Goal: Task Accomplishment & Management: Manage account settings

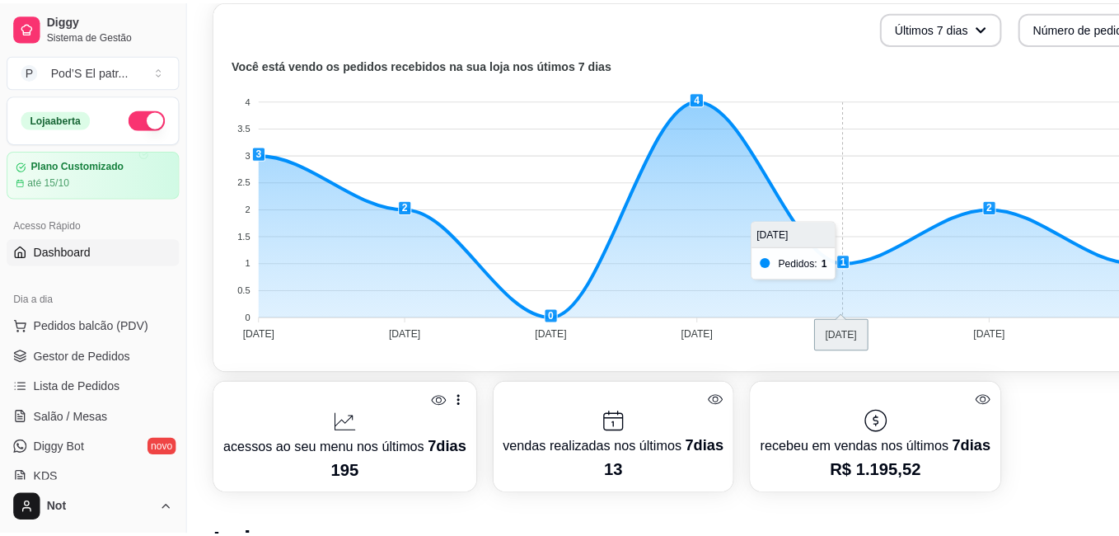
scroll to position [577, 0]
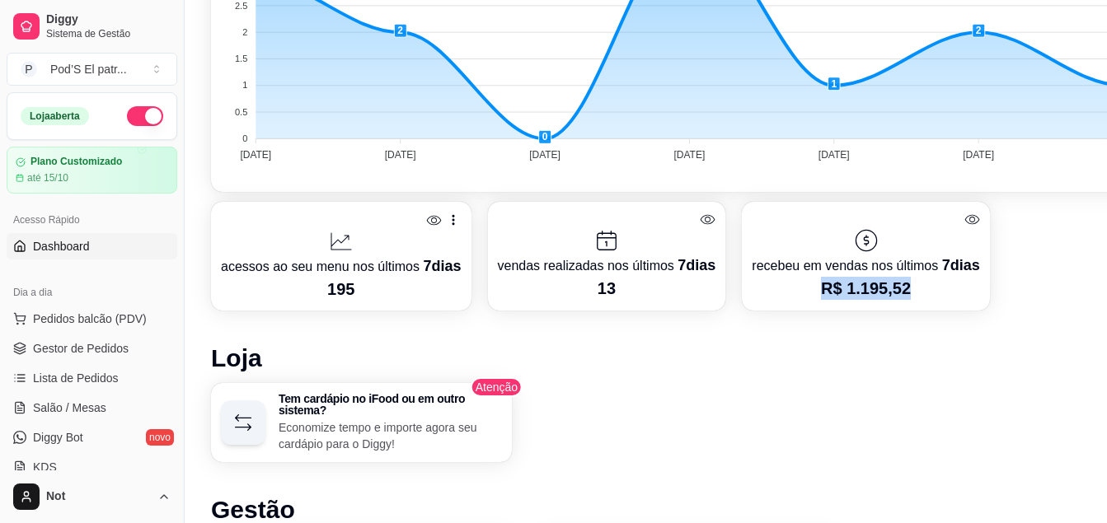
drag, startPoint x: 809, startPoint y: 293, endPoint x: 941, endPoint y: 298, distance: 132.0
click at [941, 298] on p "R$ 1.195,52" at bounding box center [866, 288] width 228 height 23
drag, startPoint x: 319, startPoint y: 296, endPoint x: 365, endPoint y: 293, distance: 46.3
click at [365, 293] on p "195" at bounding box center [341, 289] width 241 height 23
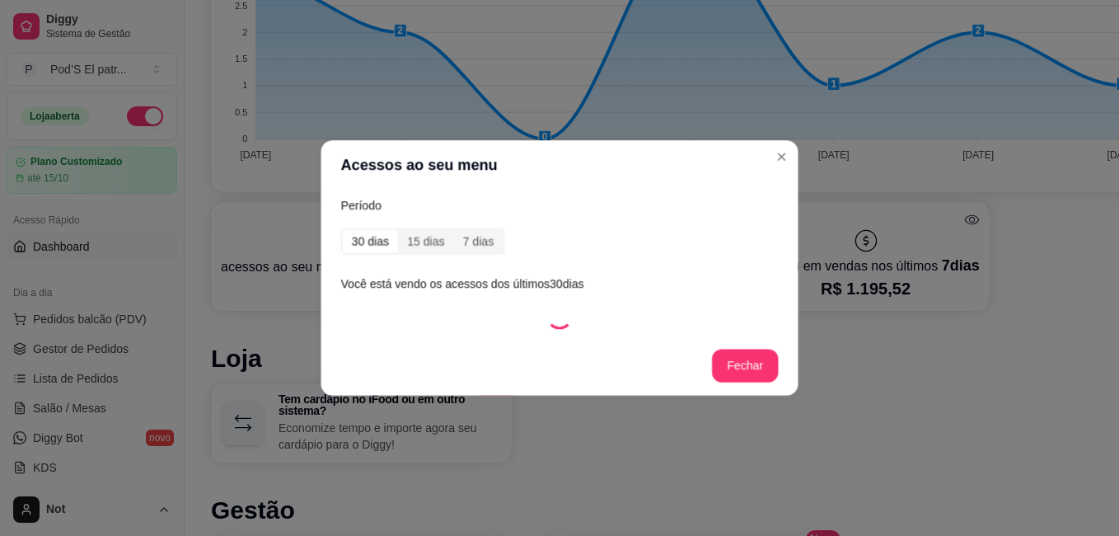
drag, startPoint x: 365, startPoint y: 293, endPoint x: 382, endPoint y: 294, distance: 17.4
click at [382, 293] on article "Você está vendo os acessos dos últimos 30 [PERSON_NAME]" at bounding box center [560, 284] width 438 height 18
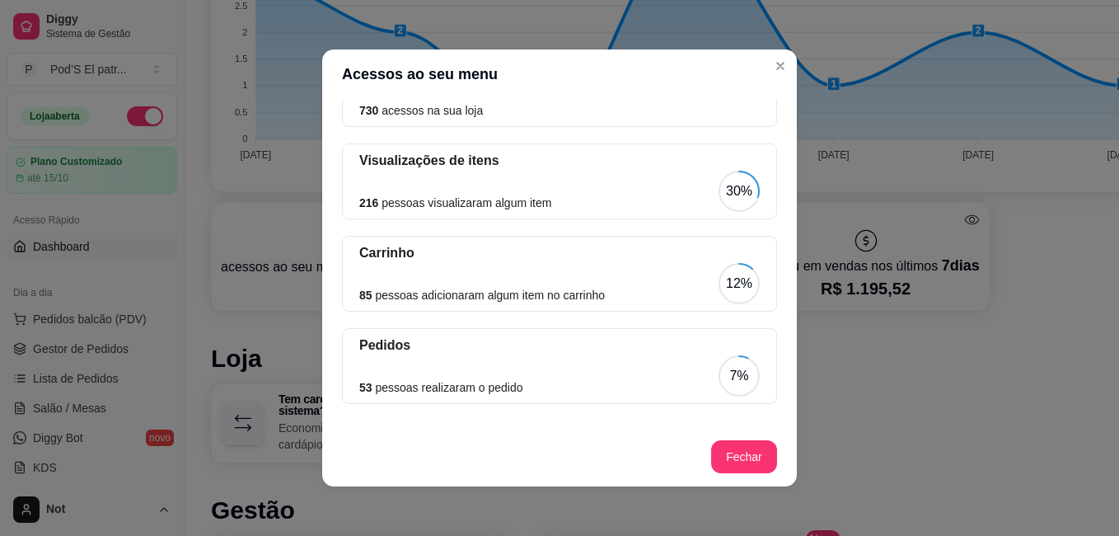
scroll to position [3, 0]
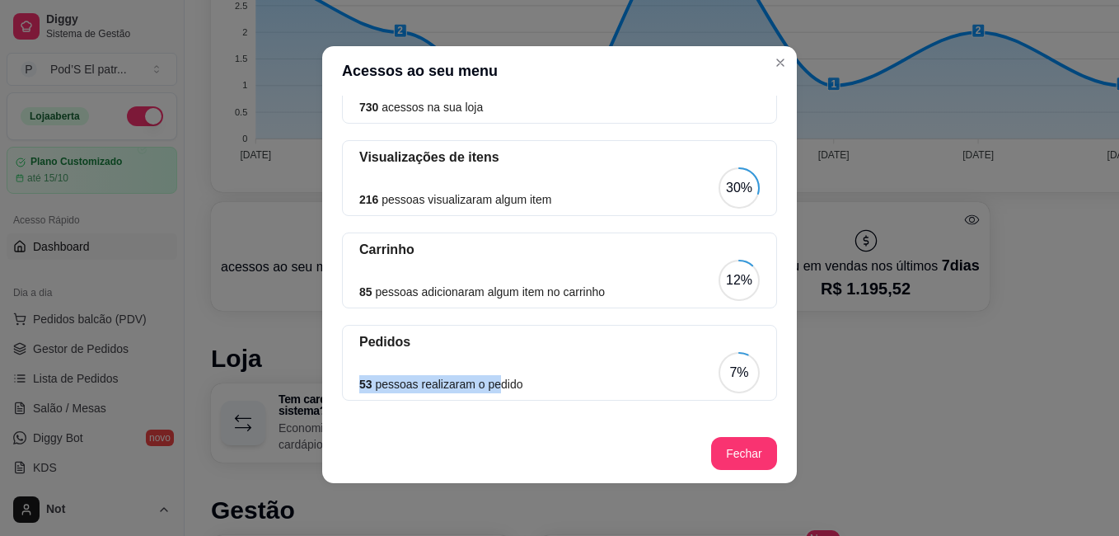
drag, startPoint x: 354, startPoint y: 378, endPoint x: 487, endPoint y: 359, distance: 134.9
click at [487, 359] on div "53 pessoas realizaram o pedido 7%" at bounding box center [559, 372] width 401 height 41
drag, startPoint x: 487, startPoint y: 359, endPoint x: 542, endPoint y: 376, distance: 56.8
click at [526, 373] on div "53 pessoas realizaram o pedido 7%" at bounding box center [559, 372] width 401 height 41
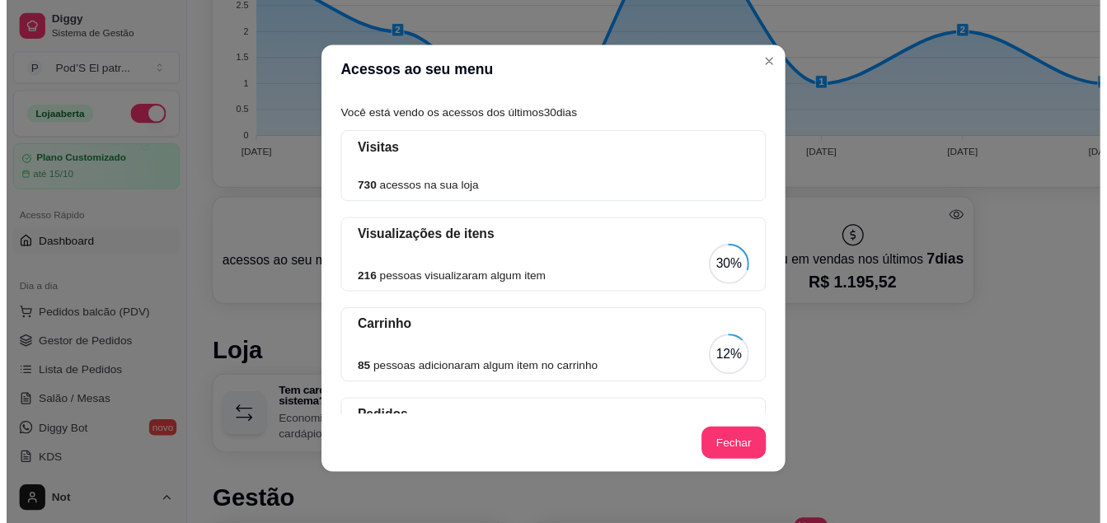
scroll to position [157, 0]
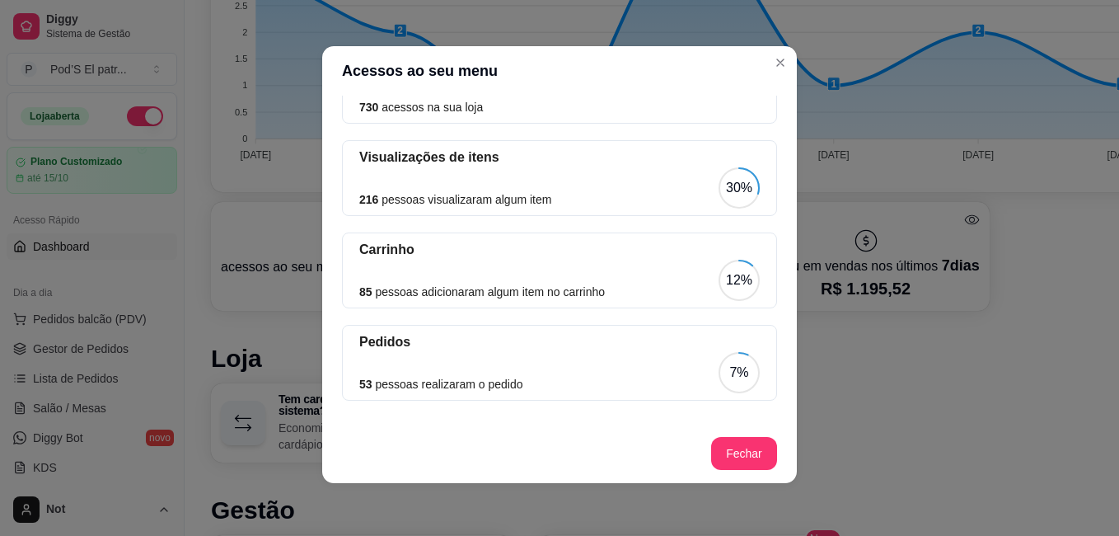
drag, startPoint x: 762, startPoint y: 121, endPoint x: 718, endPoint y: 432, distance: 313.8
click at [718, 432] on footer "Fechar" at bounding box center [559, 453] width 475 height 59
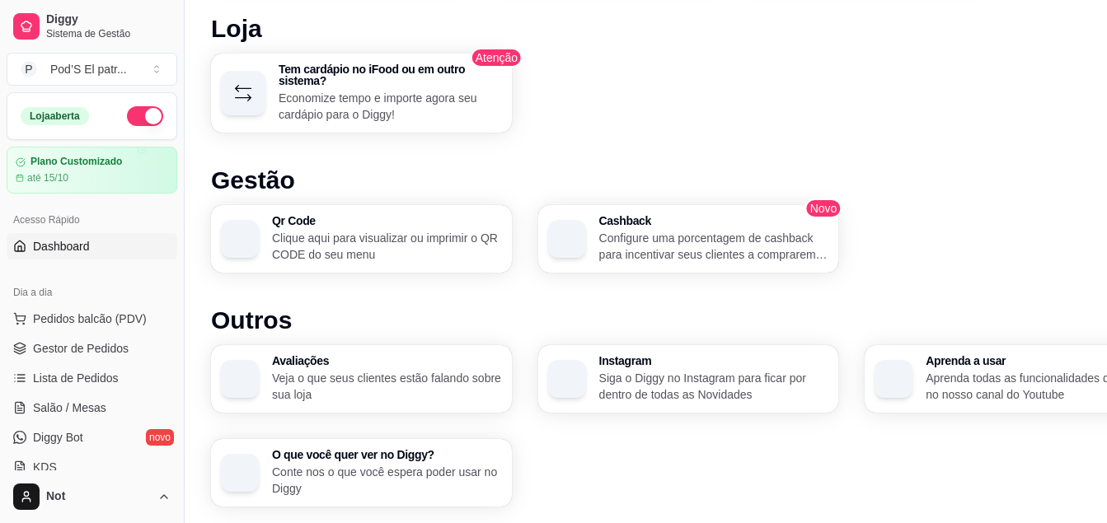
scroll to position [956, 0]
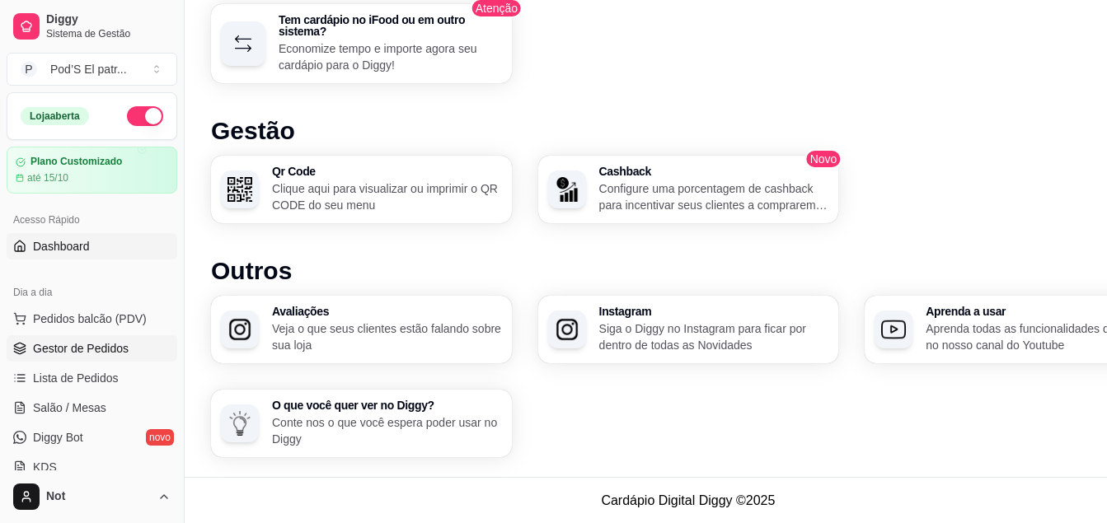
click at [106, 350] on span "Gestor de Pedidos" at bounding box center [81, 348] width 96 height 16
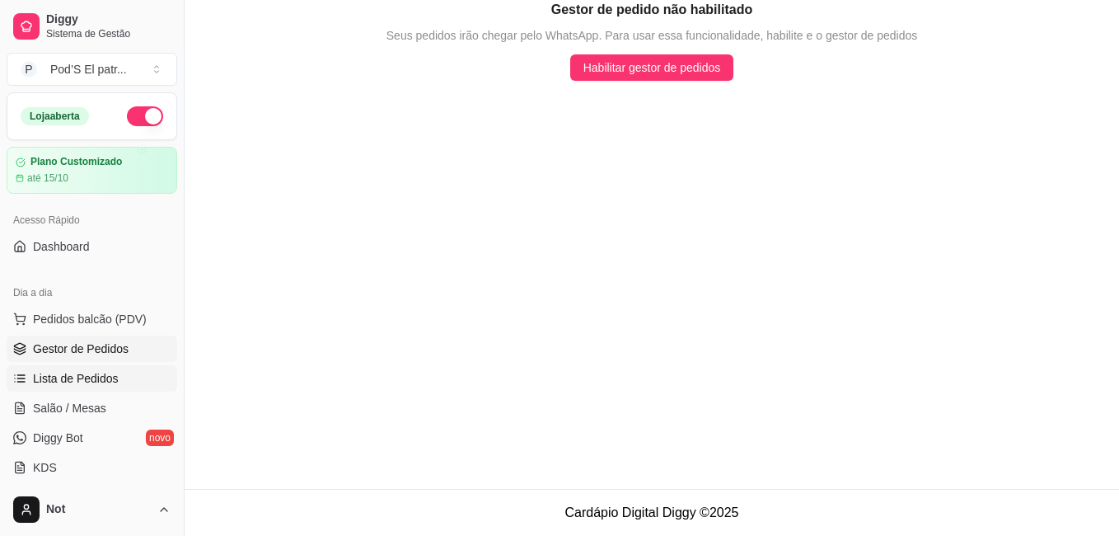
click at [114, 386] on span "Lista de Pedidos" at bounding box center [76, 378] width 86 height 16
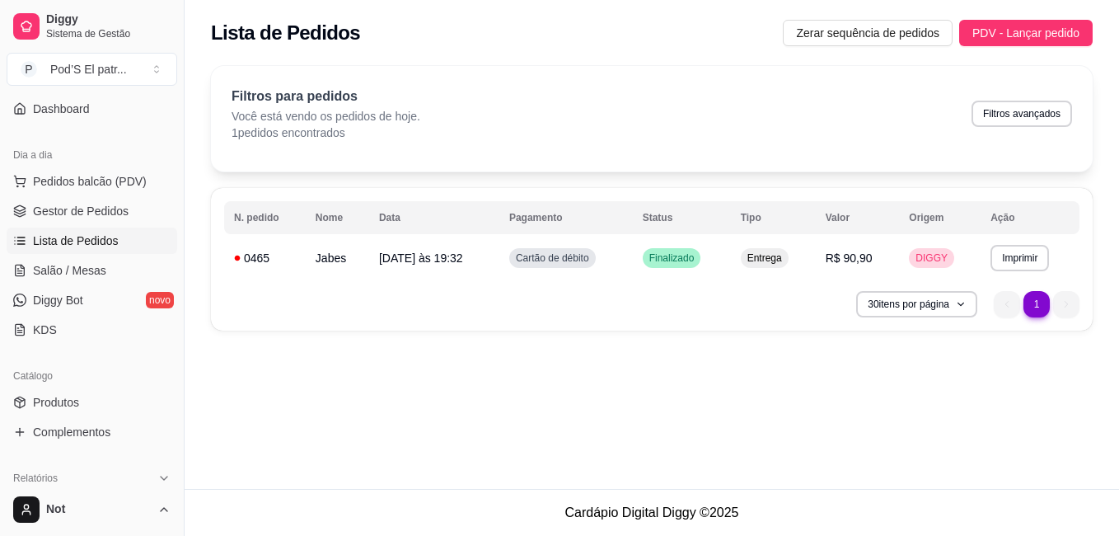
scroll to position [165, 0]
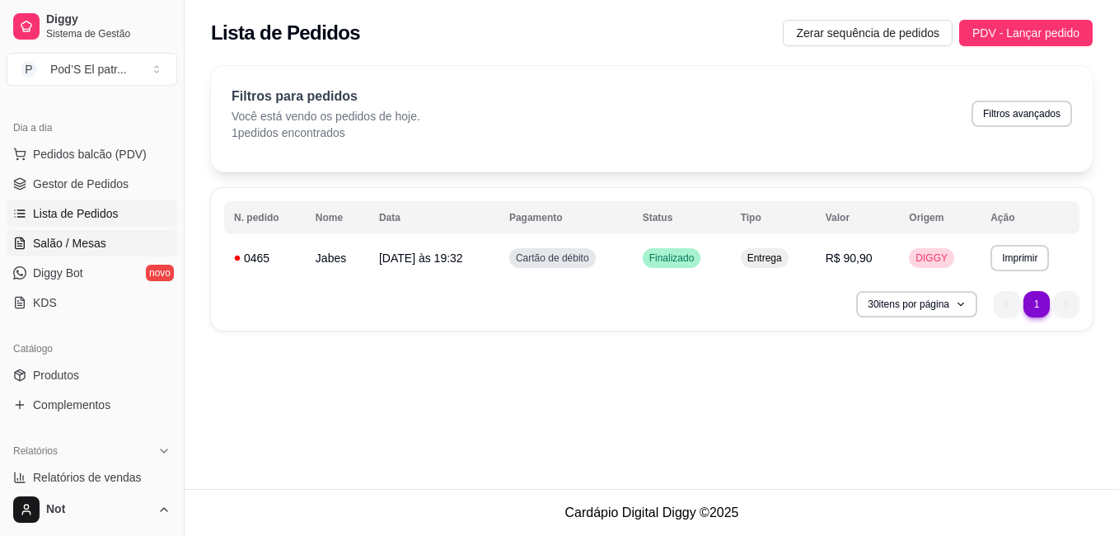
click at [92, 241] on span "Salão / Mesas" at bounding box center [69, 243] width 73 height 16
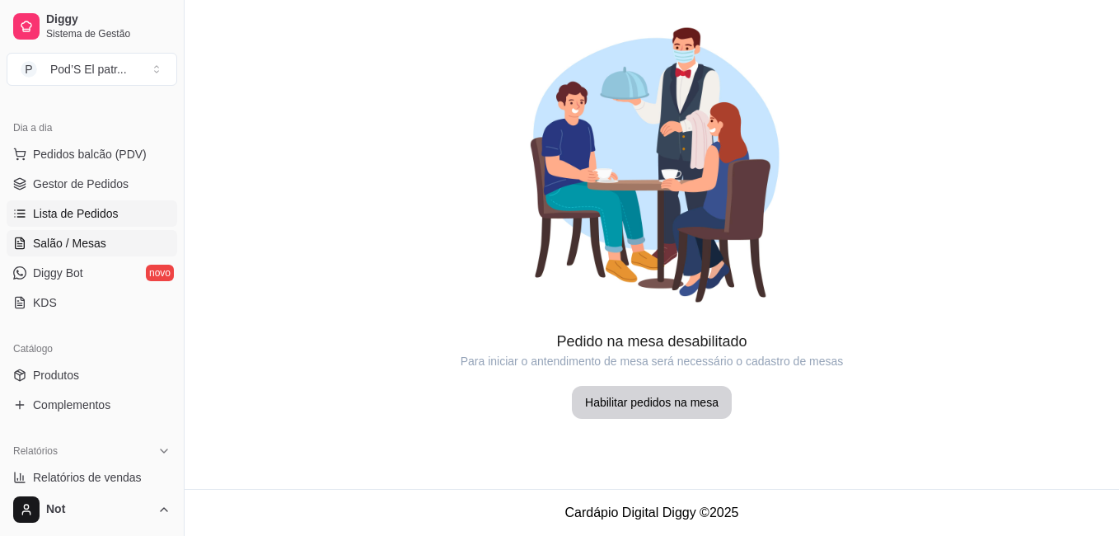
click at [51, 205] on span "Lista de Pedidos" at bounding box center [76, 213] width 86 height 16
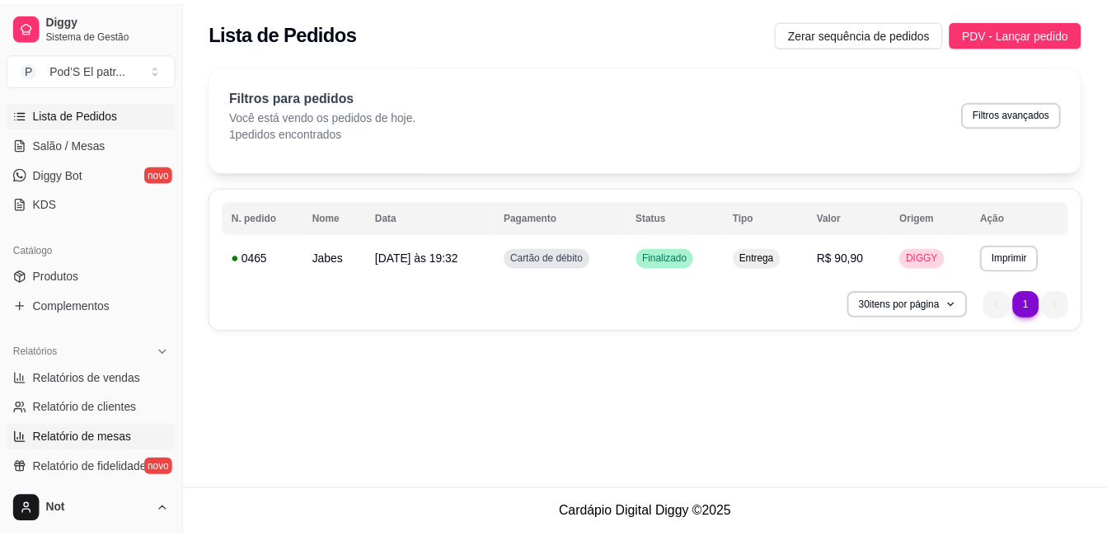
scroll to position [412, 0]
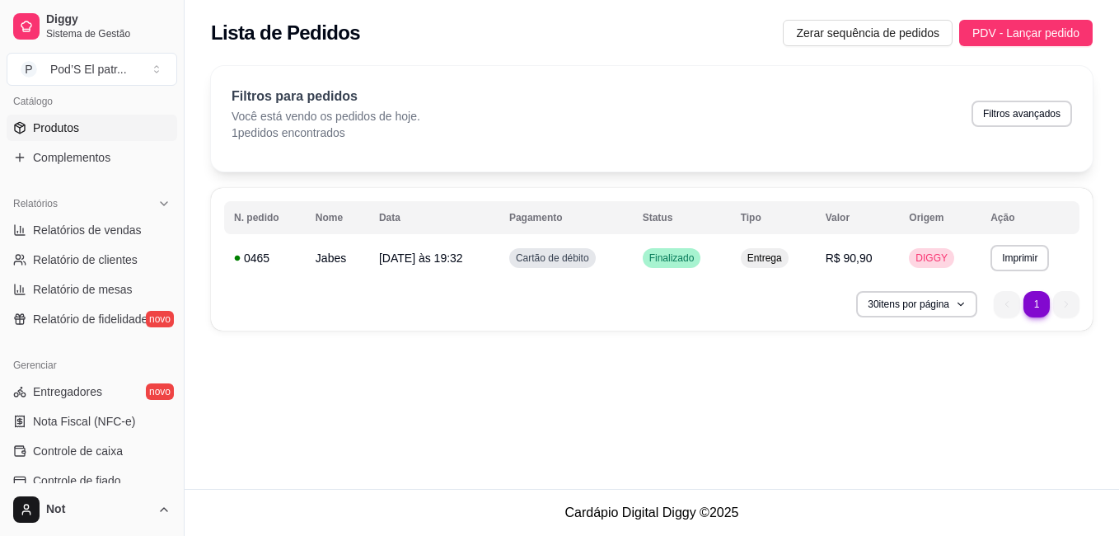
click at [87, 124] on link "Produtos" at bounding box center [92, 128] width 171 height 26
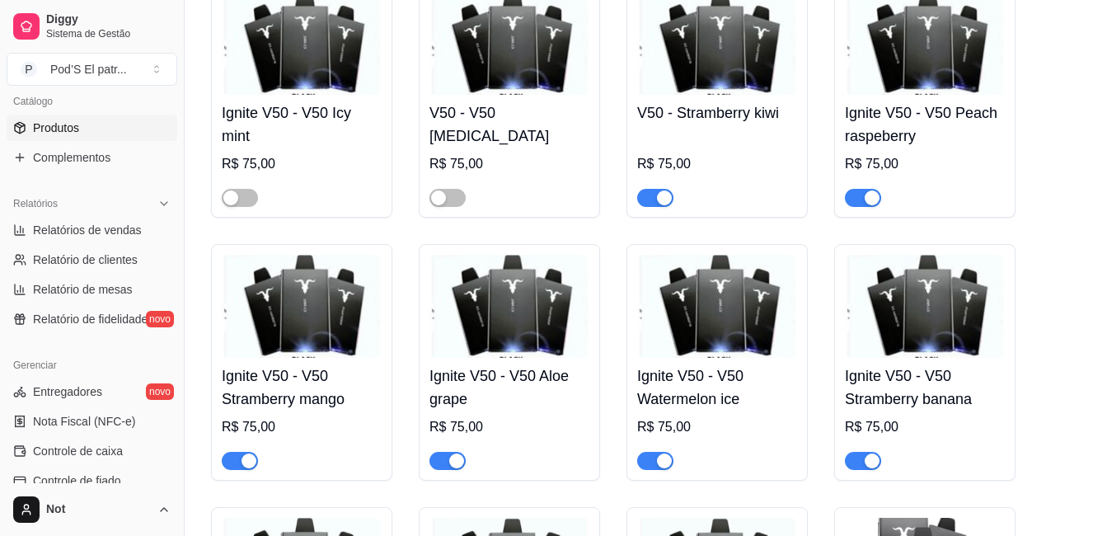
scroll to position [247, 0]
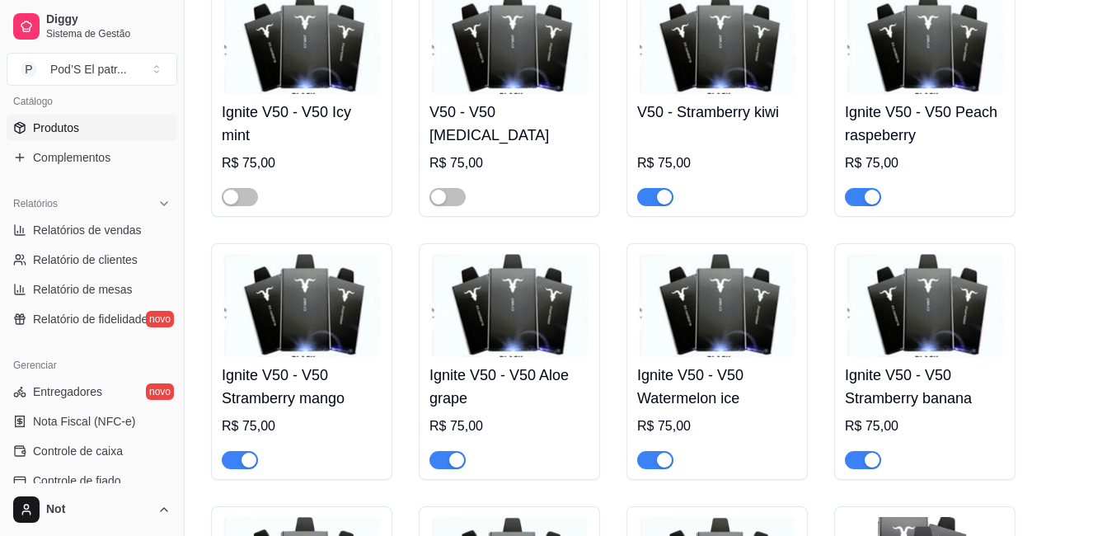
click at [657, 194] on div "button" at bounding box center [664, 197] width 15 height 15
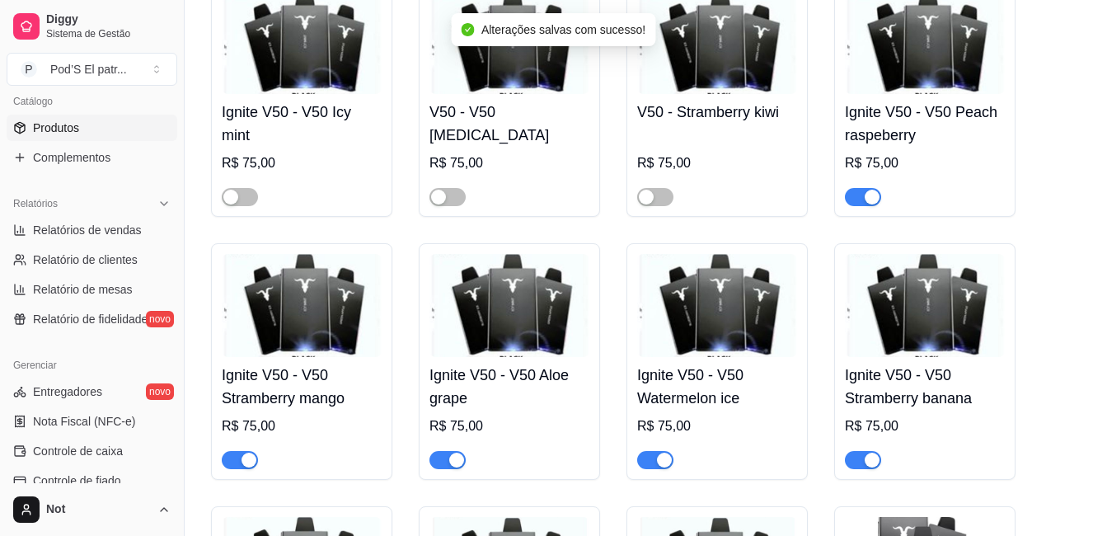
click at [872, 197] on div "button" at bounding box center [872, 197] width 15 height 15
click at [653, 201] on div "button" at bounding box center [646, 197] width 15 height 15
click at [866, 200] on span "button" at bounding box center [863, 197] width 36 height 18
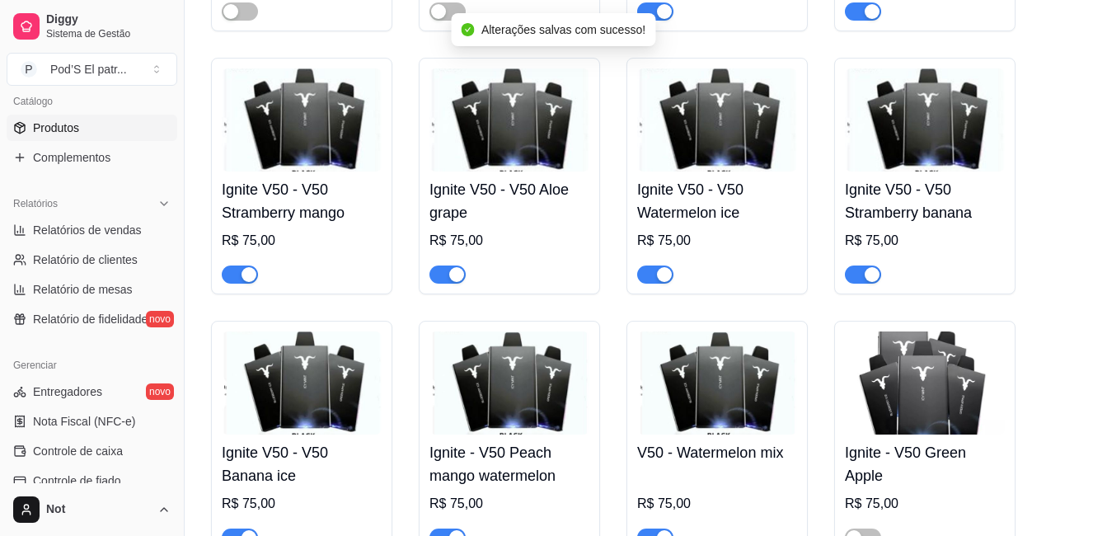
scroll to position [412, 0]
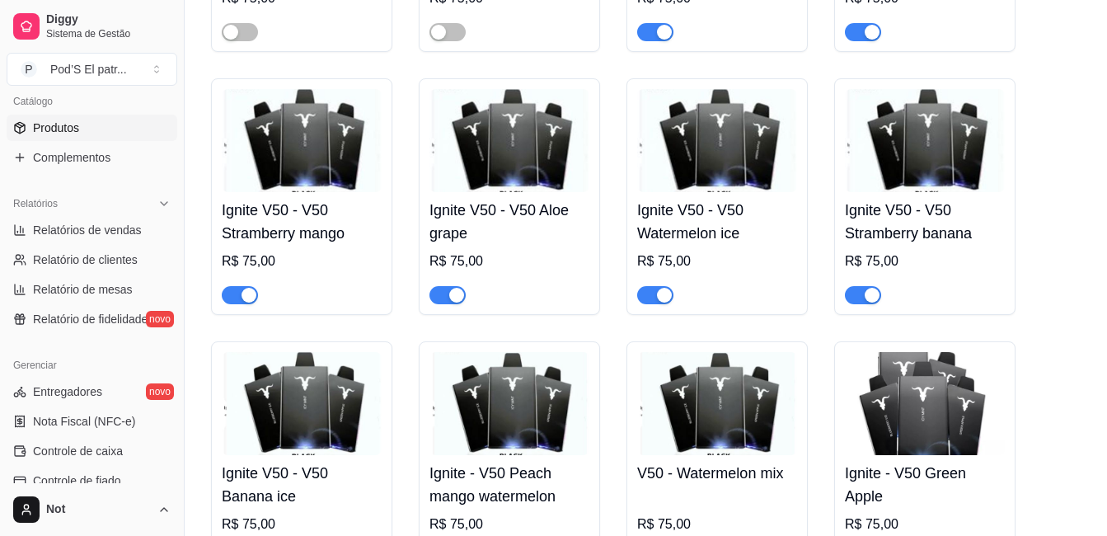
click at [447, 295] on span "button" at bounding box center [447, 295] width 36 height 18
click at [645, 303] on span "button" at bounding box center [655, 295] width 36 height 18
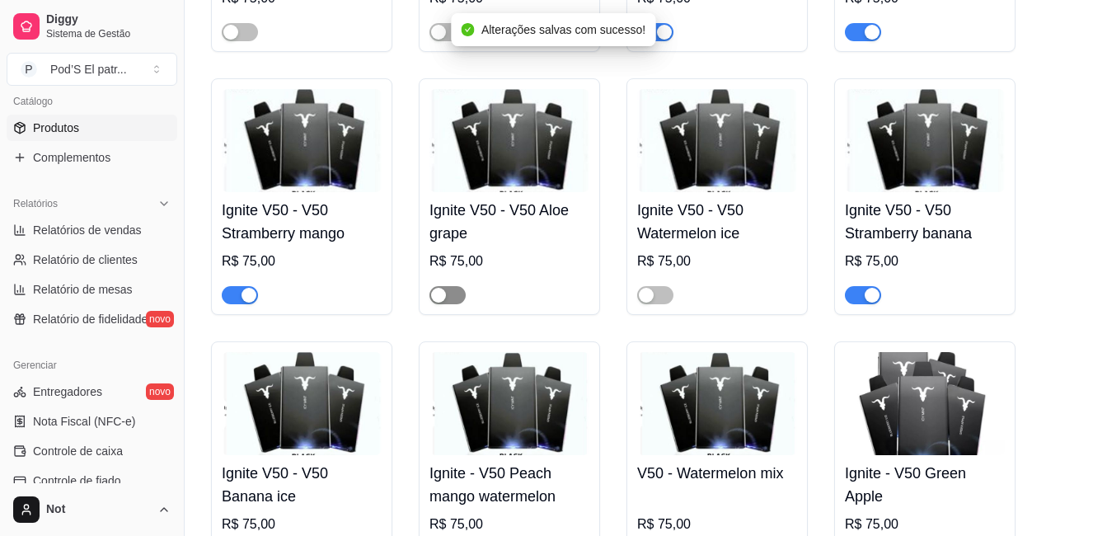
click at [448, 296] on span "button" at bounding box center [447, 295] width 36 height 18
click at [657, 296] on span "button" at bounding box center [655, 295] width 36 height 18
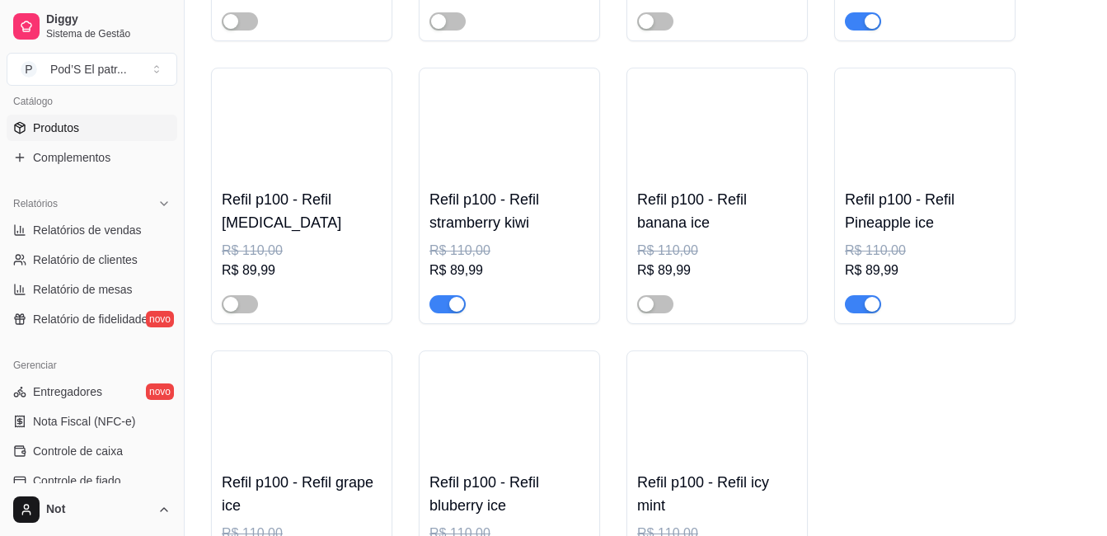
scroll to position [3297, 0]
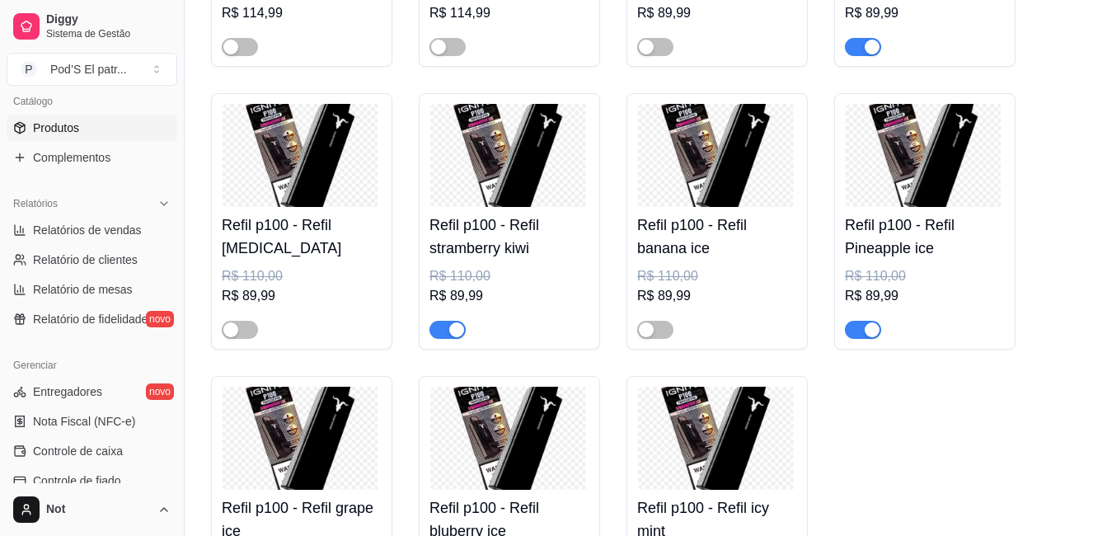
click at [270, 152] on img at bounding box center [302, 155] width 160 height 103
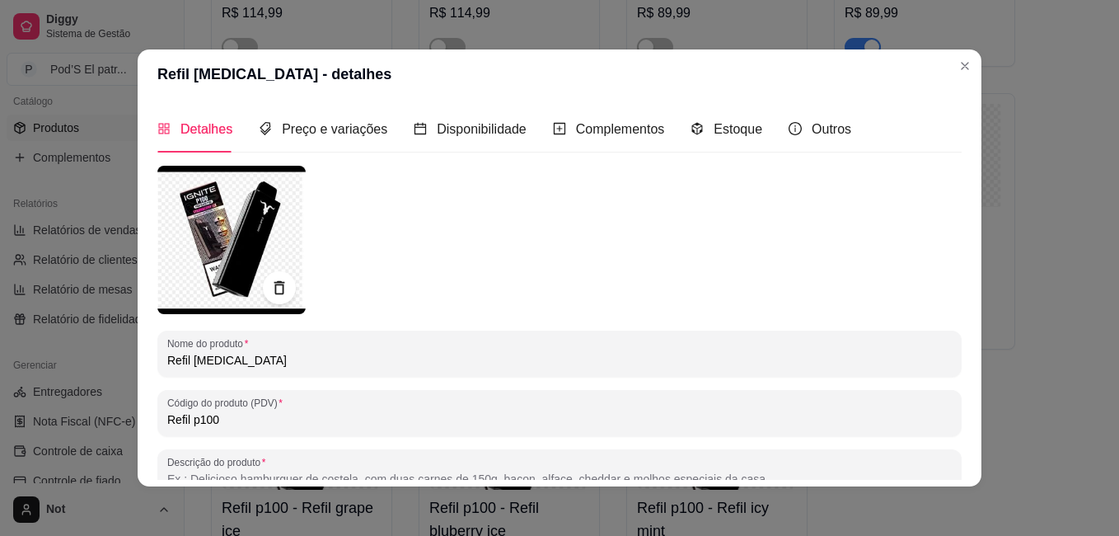
click at [210, 242] on img at bounding box center [231, 240] width 148 height 148
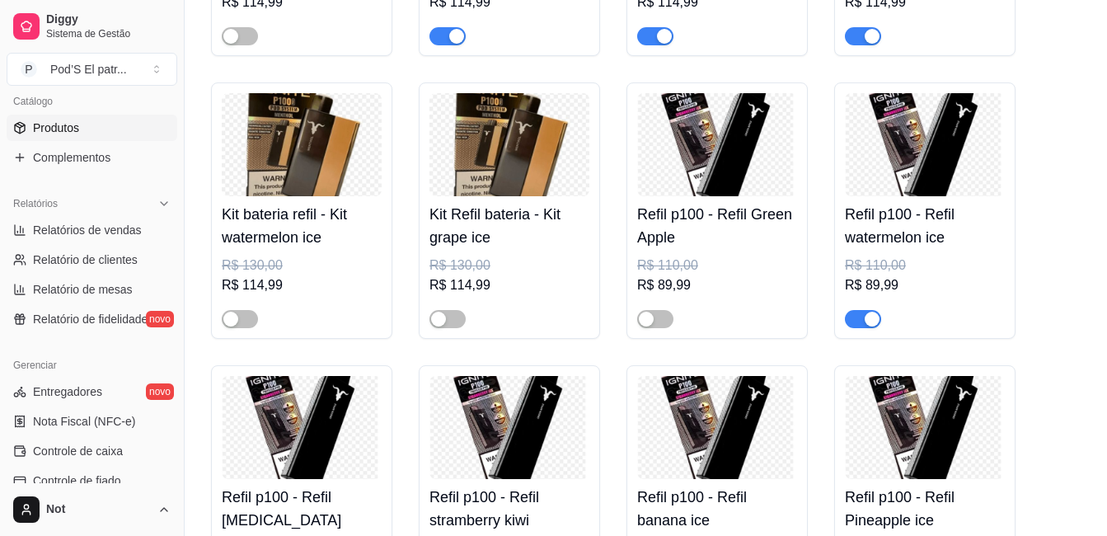
scroll to position [2885, 0]
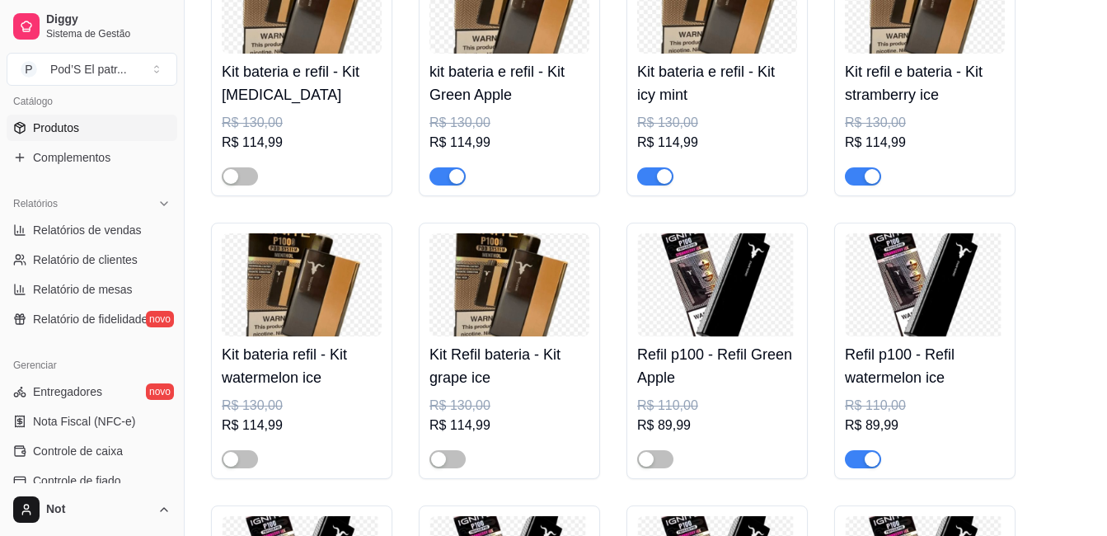
click at [304, 313] on img at bounding box center [302, 284] width 160 height 103
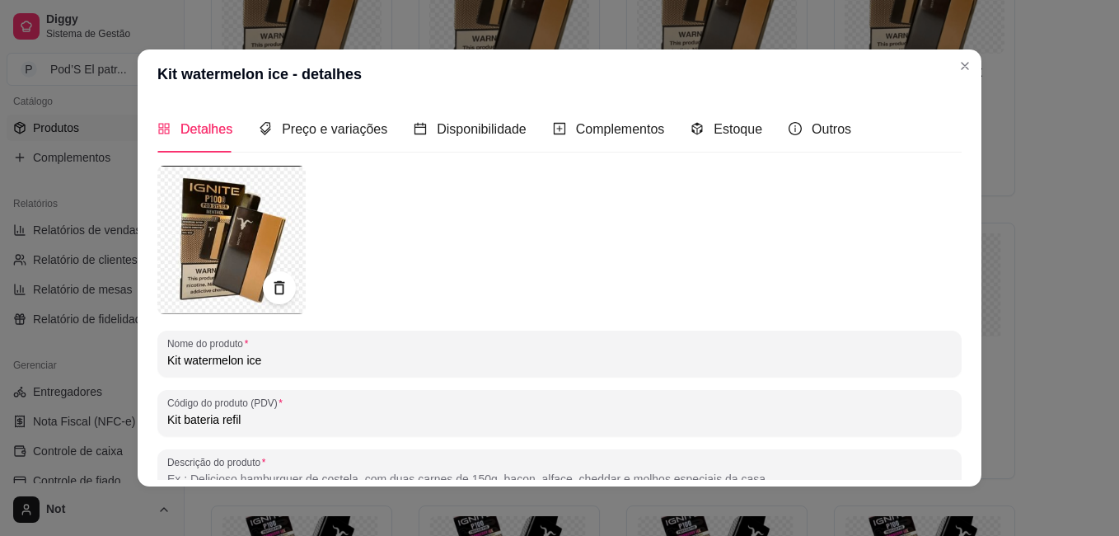
click at [233, 226] on img at bounding box center [231, 240] width 148 height 148
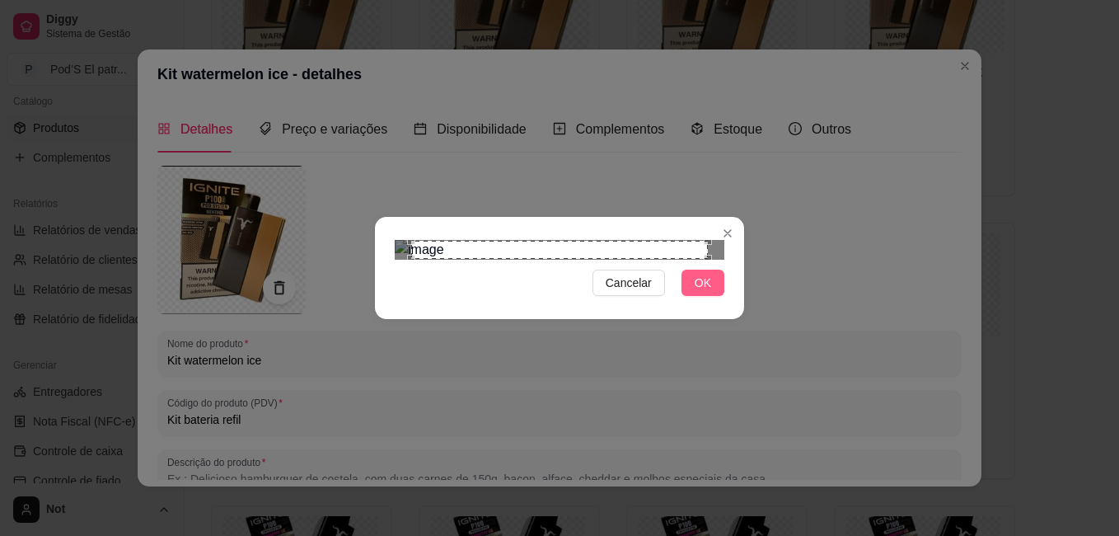
click at [717, 296] on button "OK" at bounding box center [703, 283] width 43 height 26
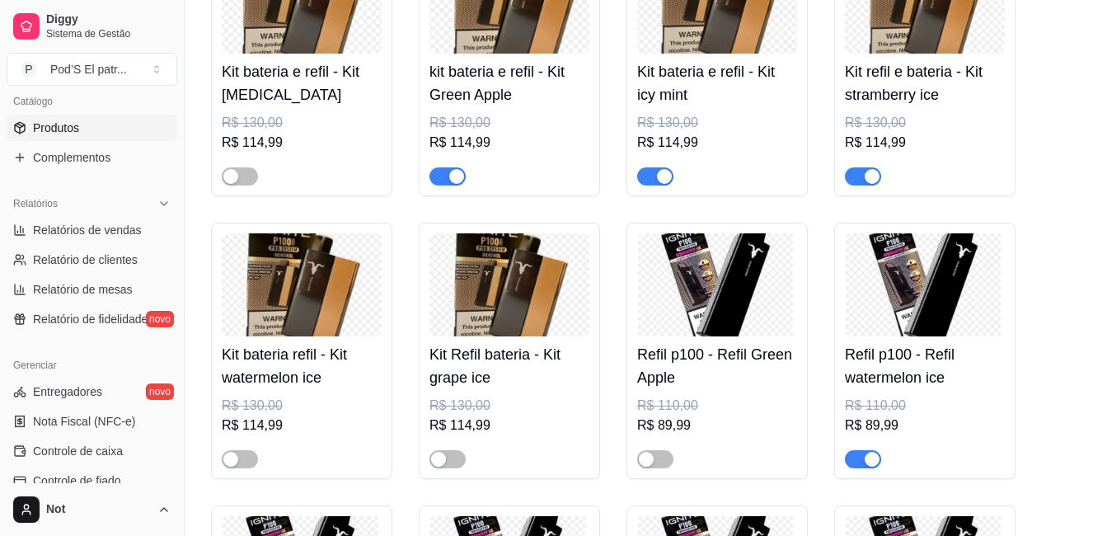
click at [536, 326] on img at bounding box center [509, 284] width 160 height 103
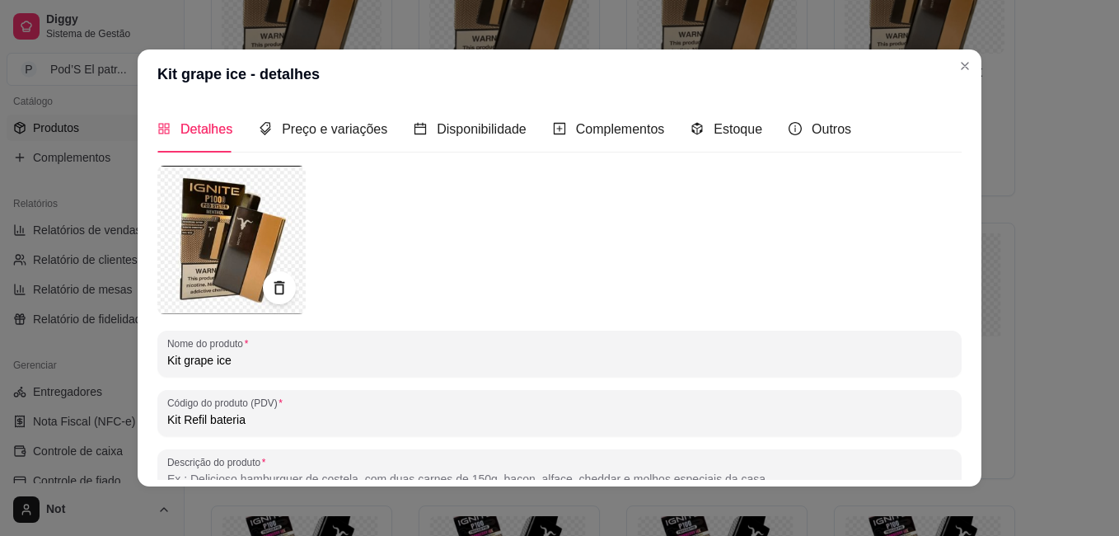
click at [227, 215] on img at bounding box center [231, 240] width 148 height 148
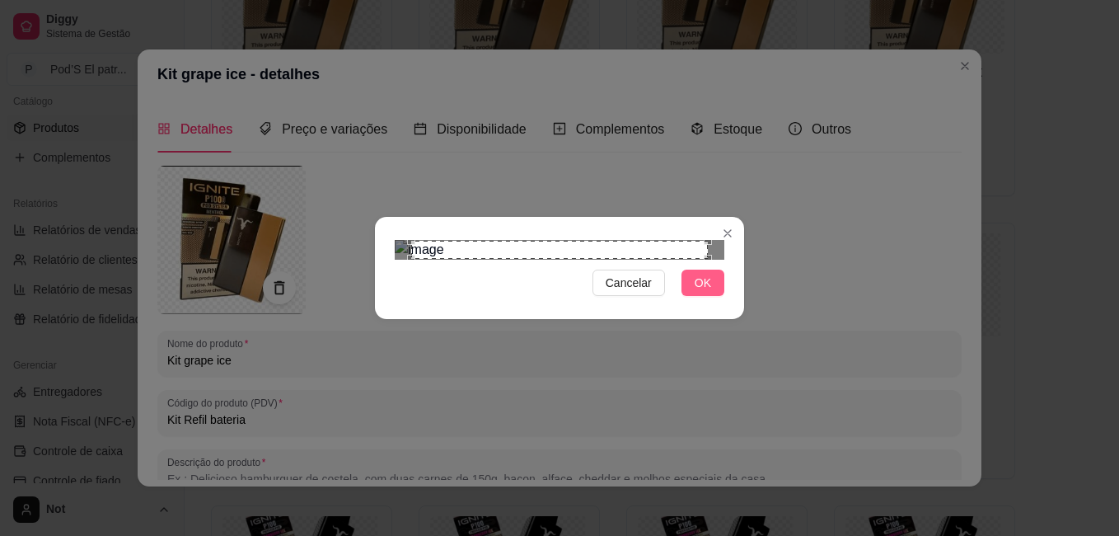
click at [683, 296] on button "OK" at bounding box center [703, 283] width 43 height 26
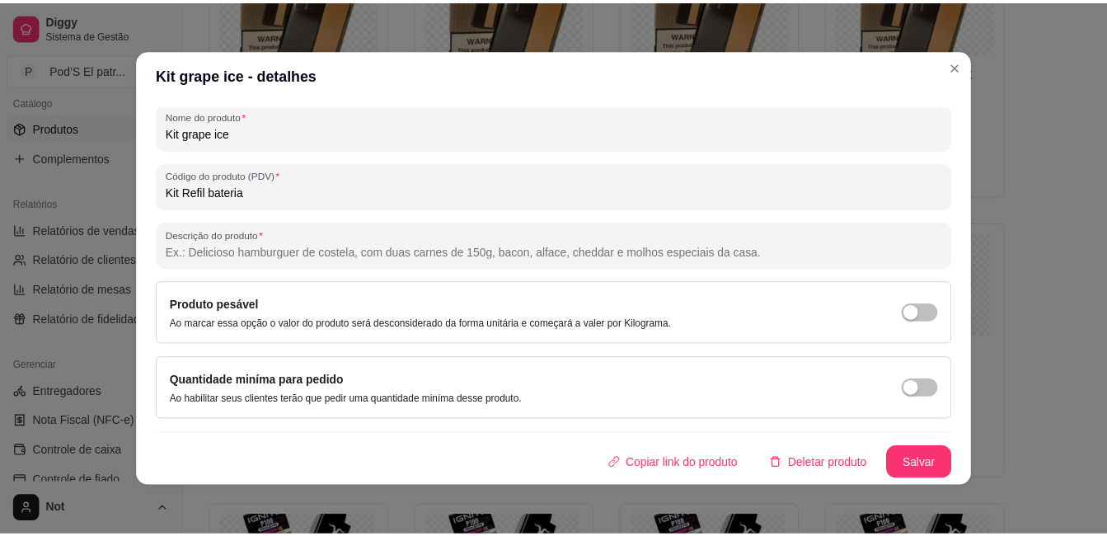
scroll to position [3, 0]
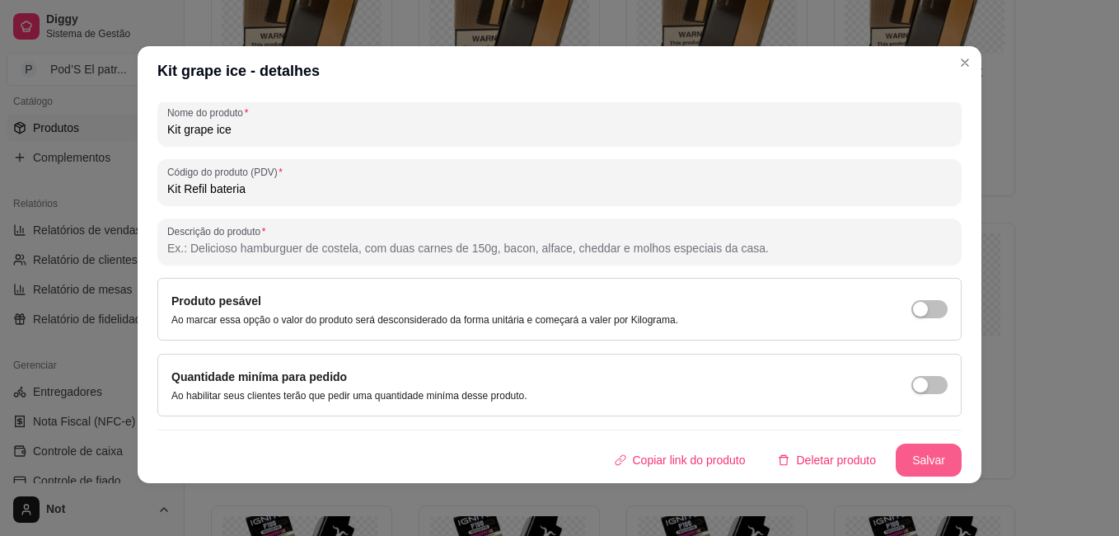
click at [920, 456] on button "Salvar" at bounding box center [929, 459] width 66 height 33
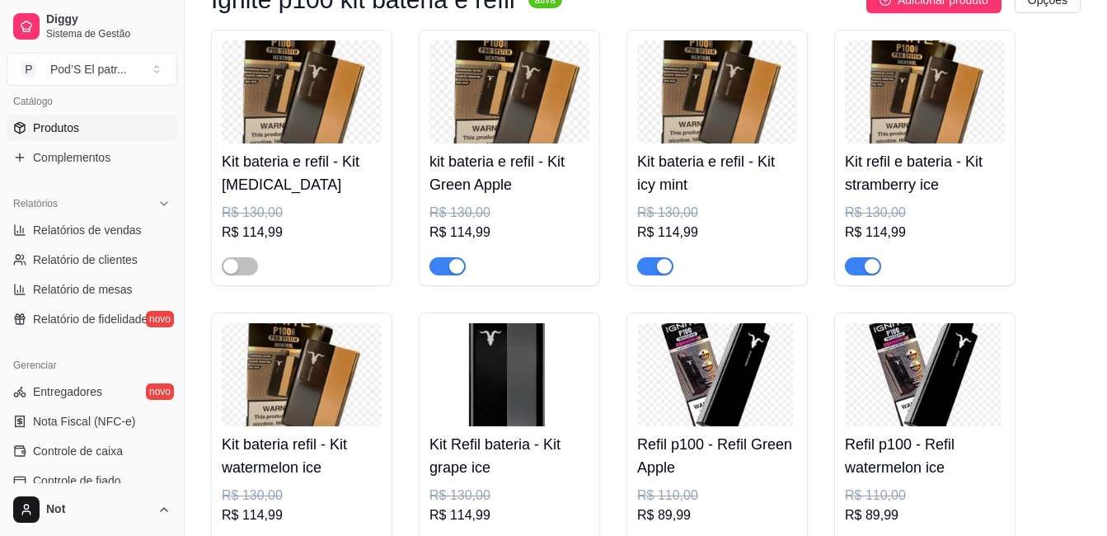
scroll to position [2885, 0]
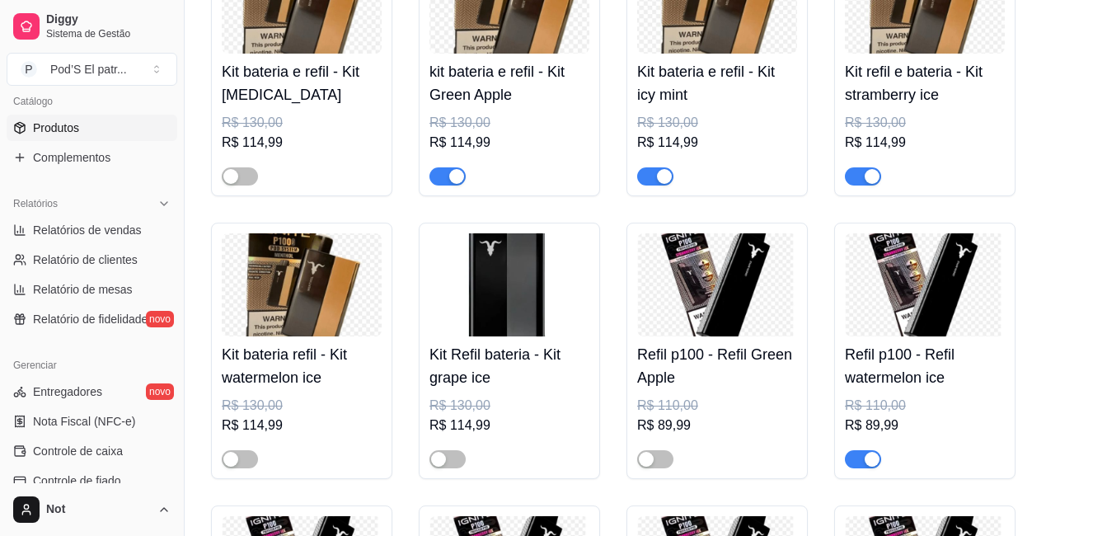
click at [471, 303] on img at bounding box center [509, 284] width 160 height 103
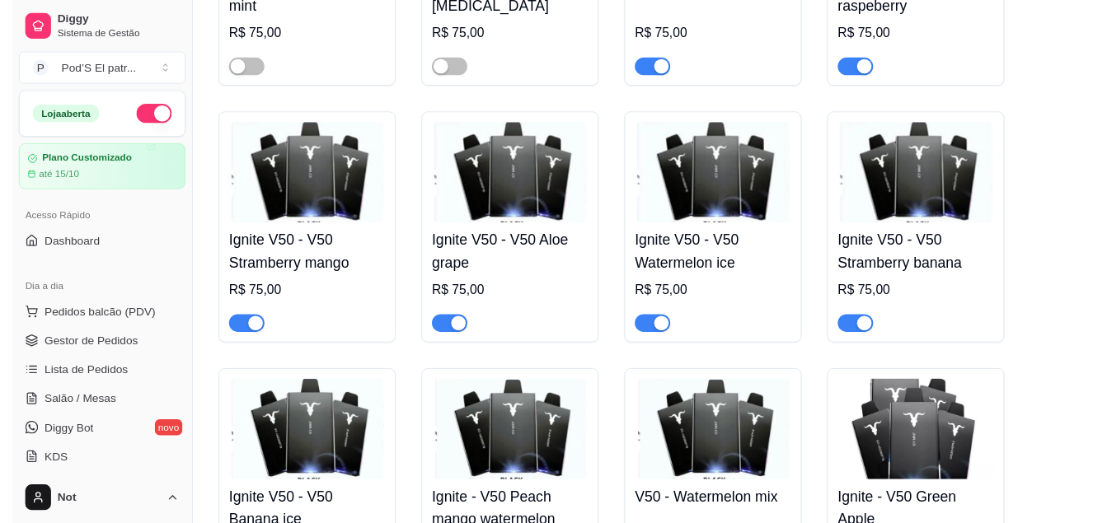
scroll to position [0, 0]
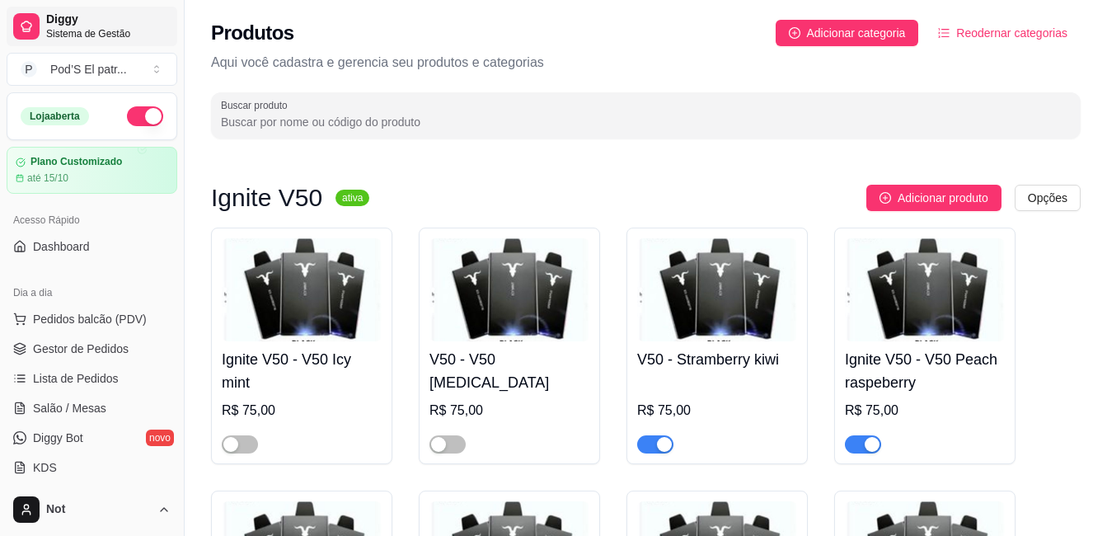
click at [77, 23] on span "Diggy" at bounding box center [108, 19] width 124 height 15
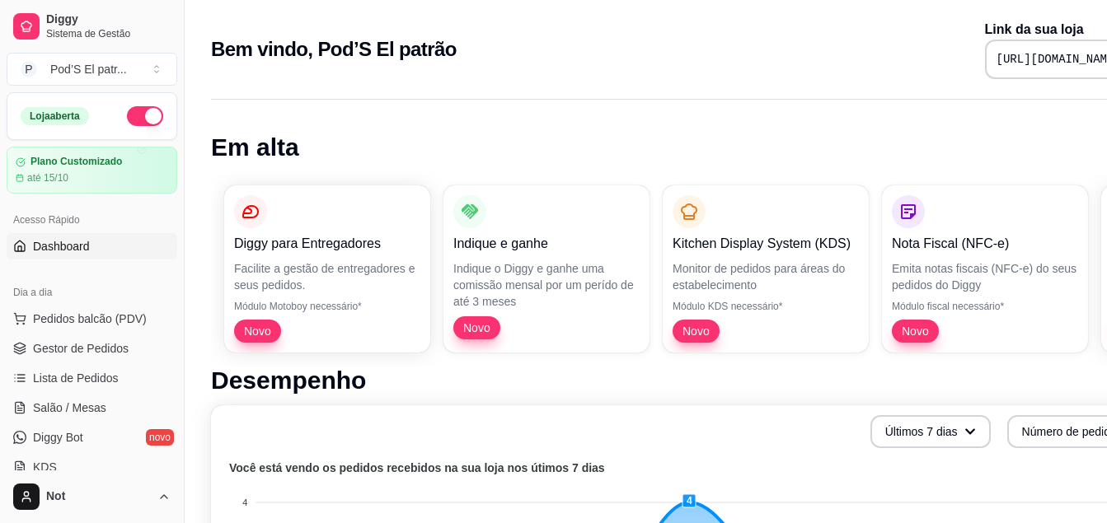
click at [54, 249] on span "Dashboard" at bounding box center [61, 246] width 57 height 16
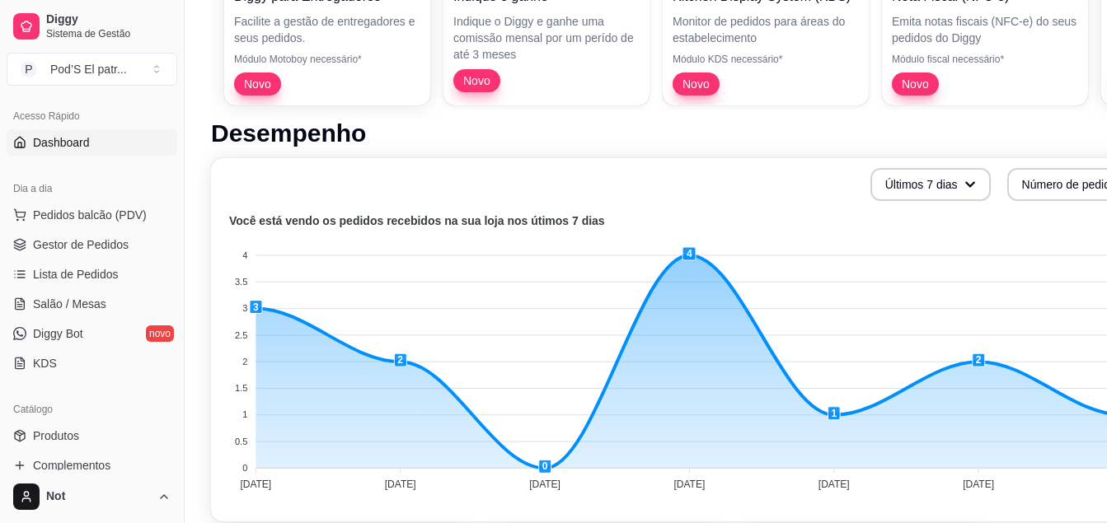
scroll to position [247, 0]
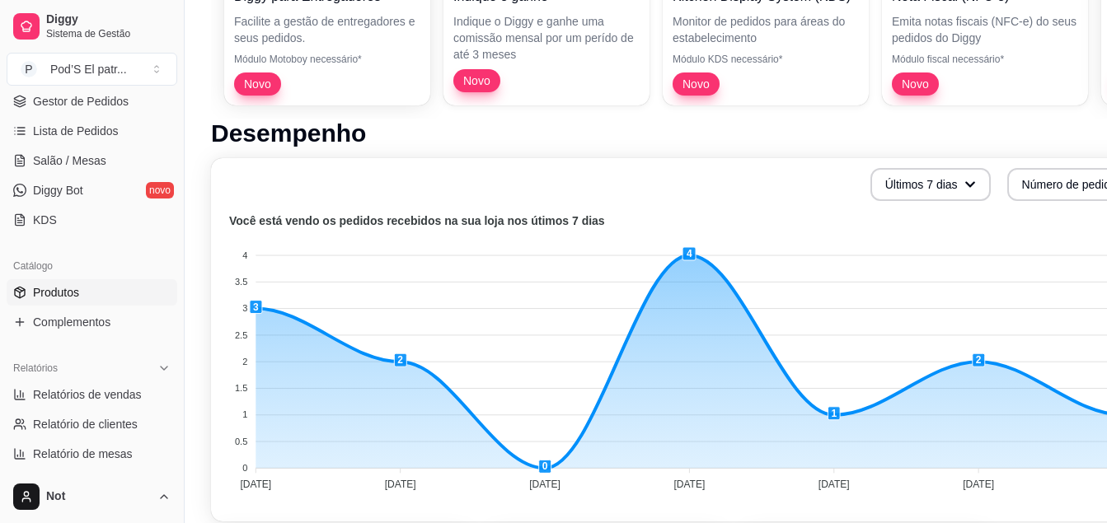
click at [102, 289] on link "Produtos" at bounding box center [92, 292] width 171 height 26
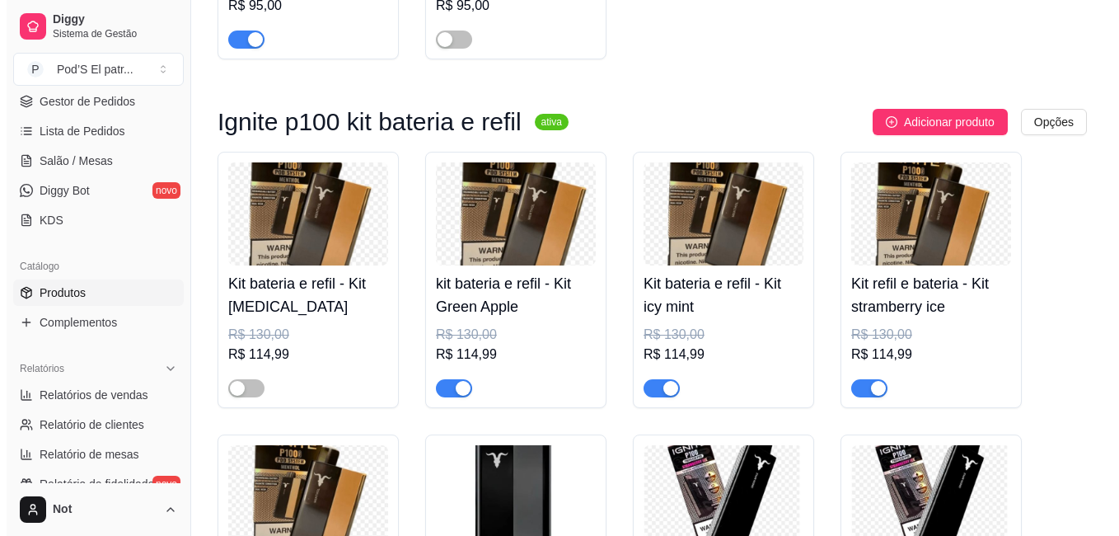
scroll to position [2803, 0]
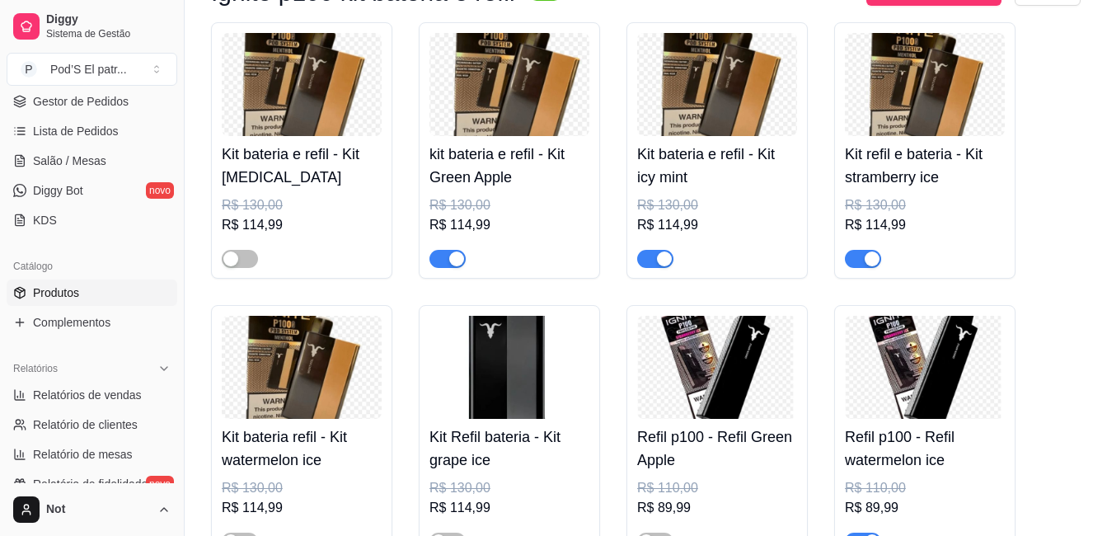
click at [551, 156] on h4 "kit bateria e refil - Kit Green Apple" at bounding box center [509, 166] width 160 height 46
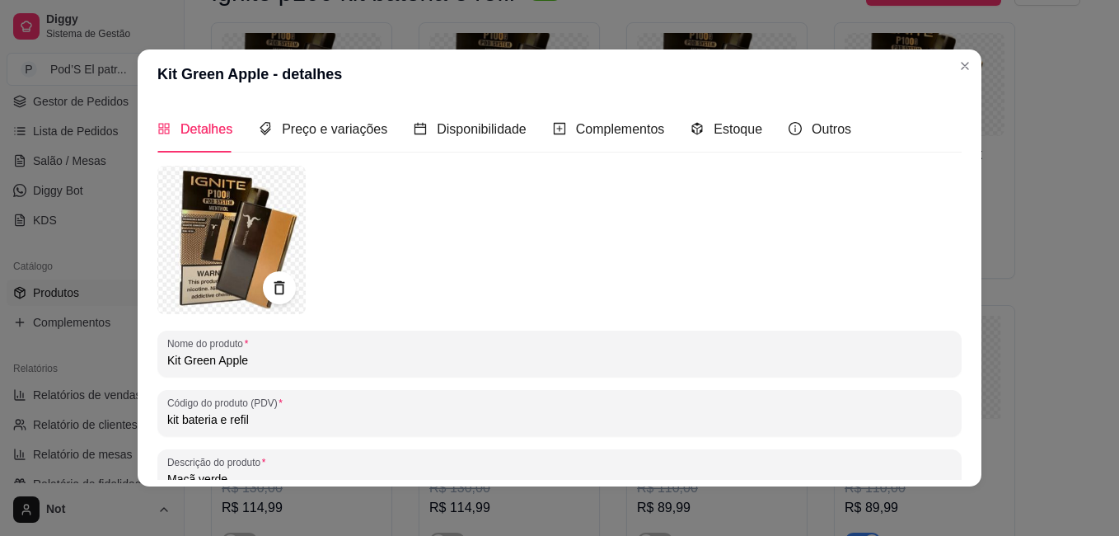
click at [219, 234] on img at bounding box center [231, 240] width 148 height 148
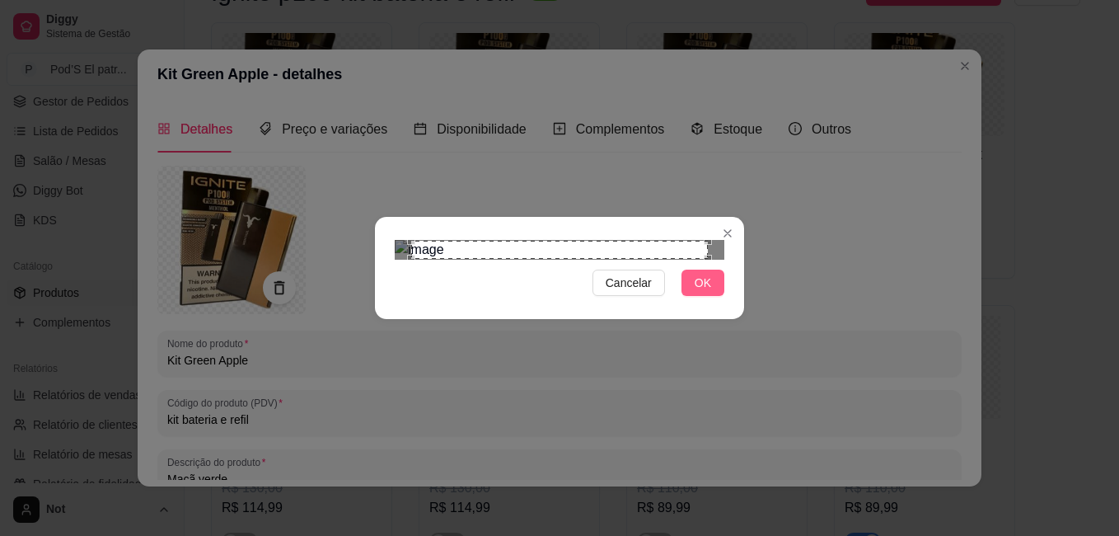
click at [710, 292] on span "OK" at bounding box center [703, 283] width 16 height 18
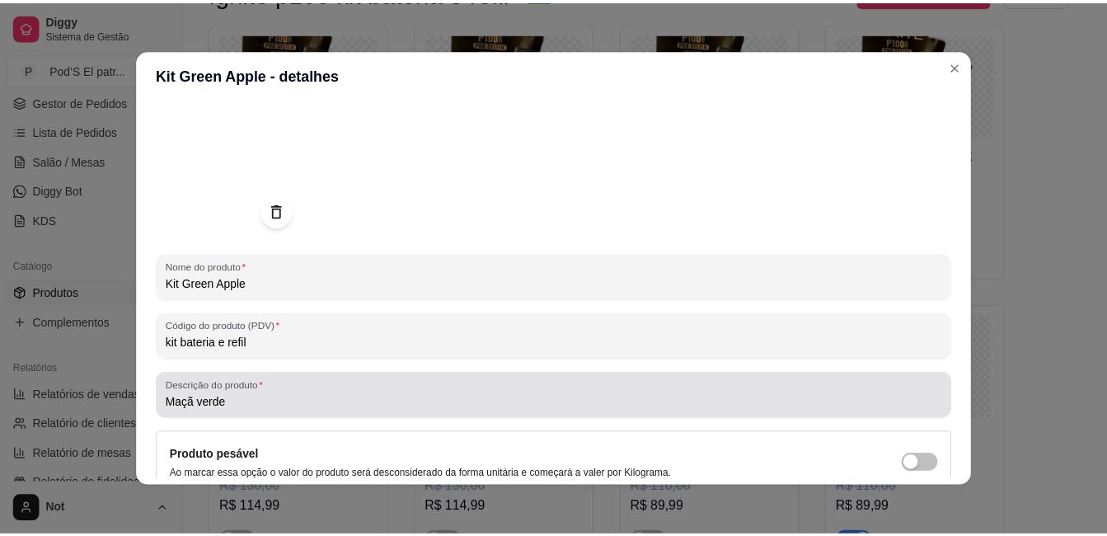
scroll to position [228, 0]
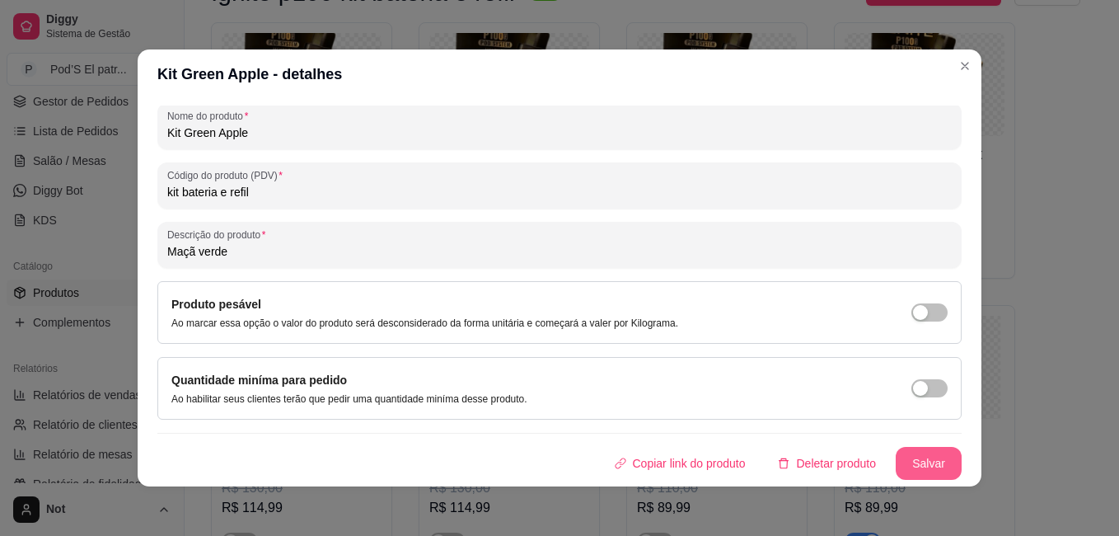
click at [923, 461] on button "Salvar" at bounding box center [929, 463] width 66 height 33
